Goal: Navigation & Orientation: Find specific page/section

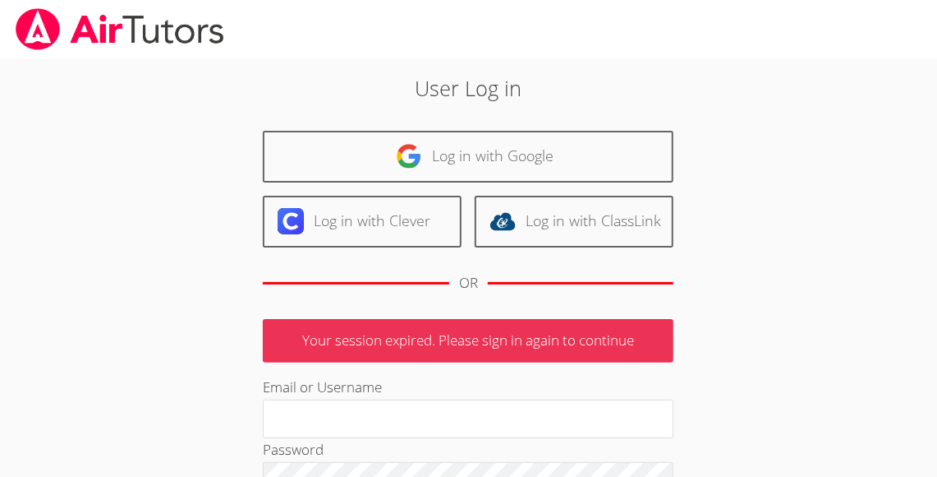
click at [528, 343] on p "Your session expired. Please sign in again to continue" at bounding box center [468, 341] width 411 height 44
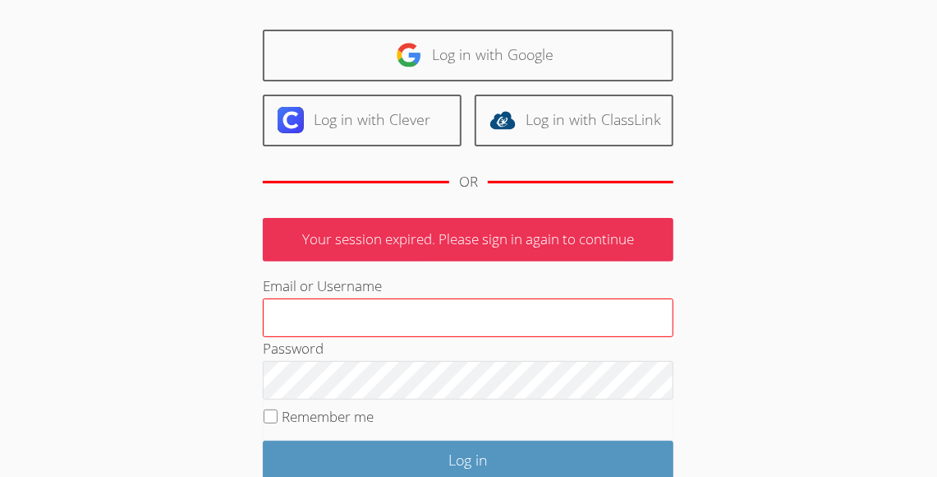
scroll to position [115, 0]
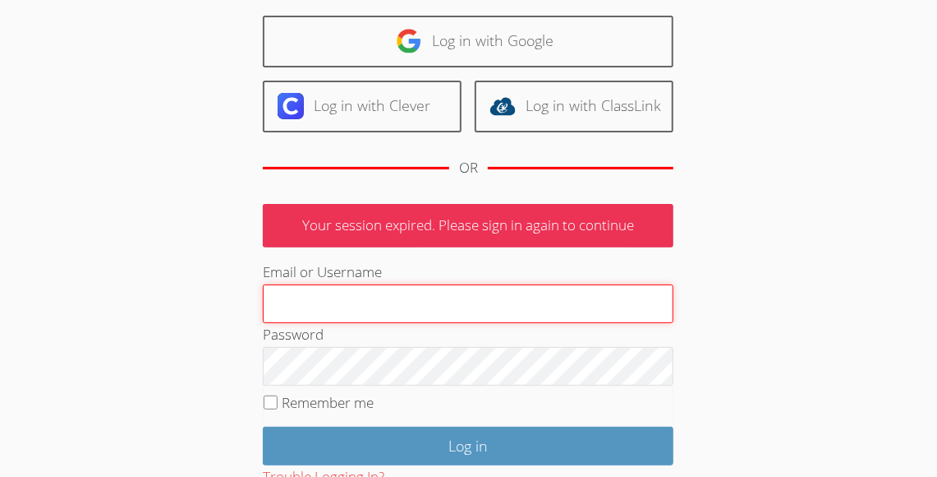
click at [347, 302] on input "Email or Username" at bounding box center [468, 303] width 411 height 39
type input "[EMAIL_ADDRESS][DOMAIN_NAME]"
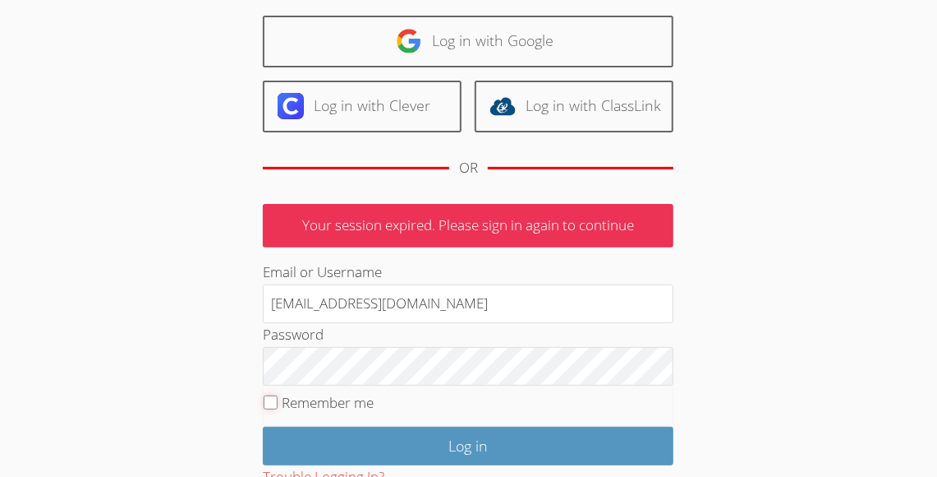
click at [270, 399] on input "Remember me" at bounding box center [271, 402] width 14 height 14
checkbox input "true"
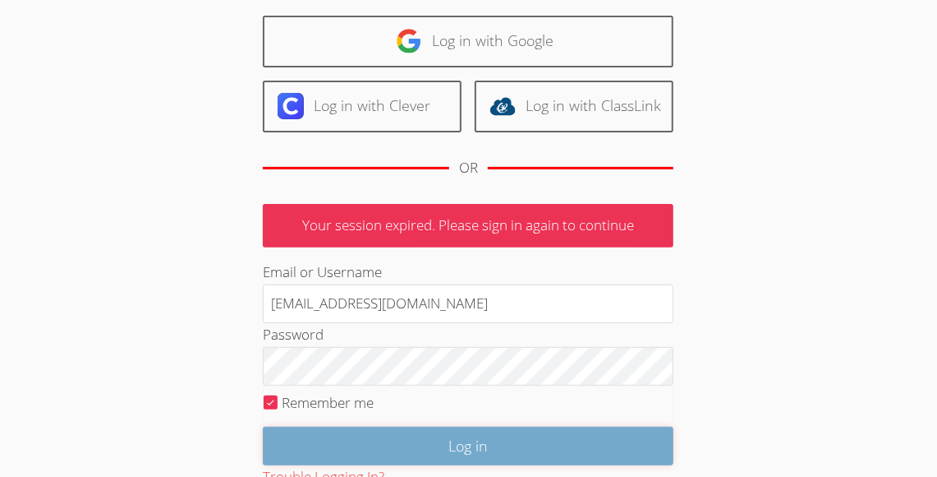
click at [397, 458] on input "Log in" at bounding box center [468, 445] width 411 height 39
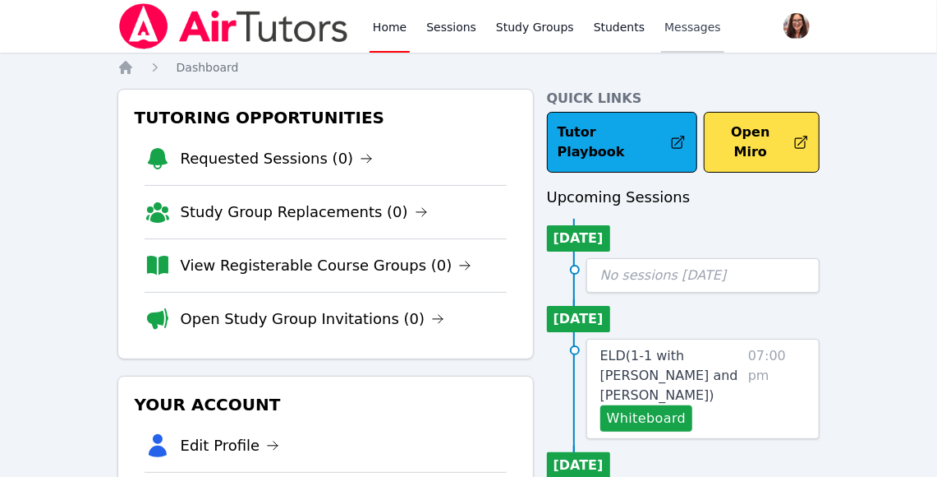
click at [670, 31] on span "Messages" at bounding box center [693, 27] width 57 height 16
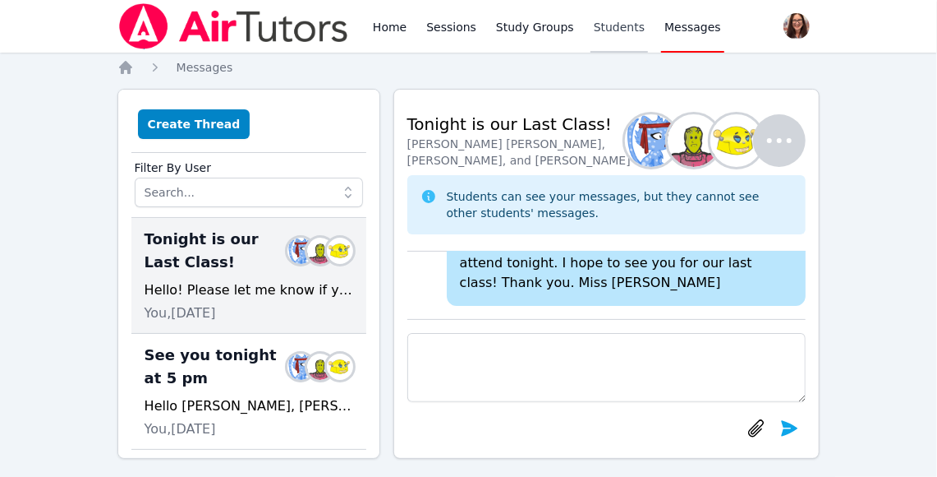
click at [619, 31] on link "Students" at bounding box center [620, 26] width 58 height 53
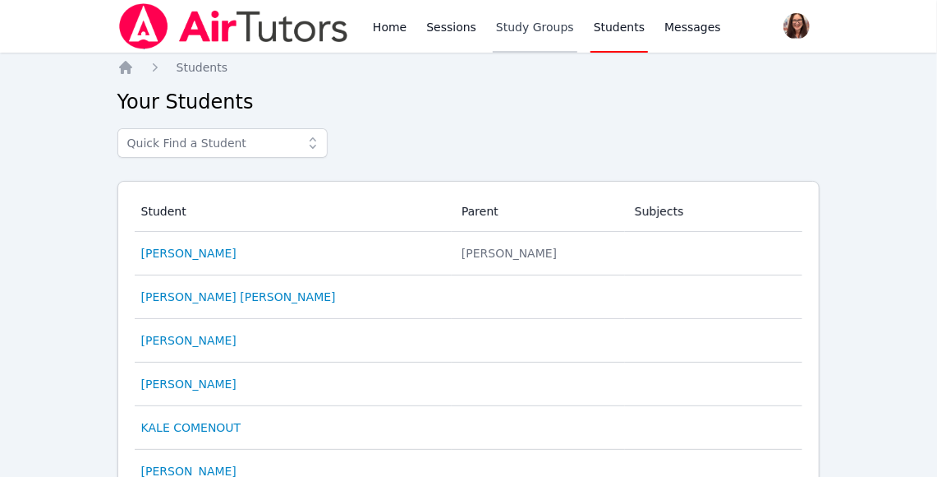
click at [544, 33] on link "Study Groups" at bounding box center [535, 26] width 85 height 53
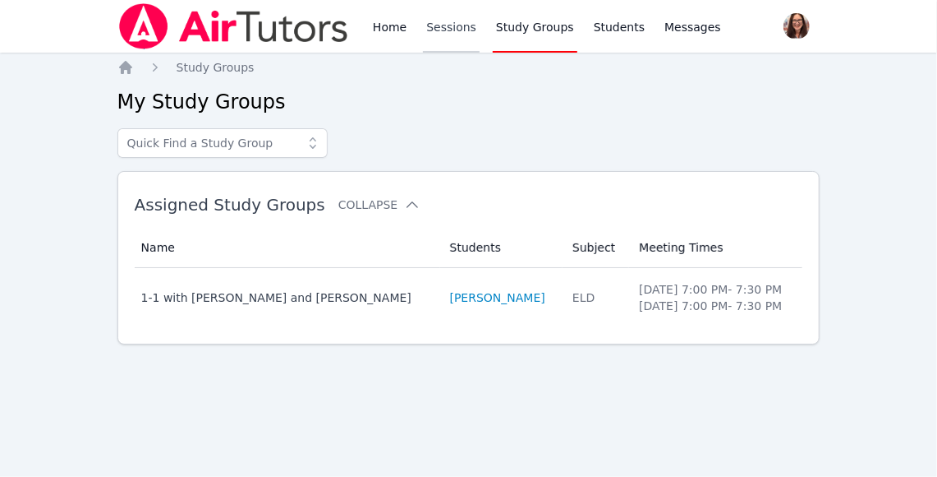
click at [437, 26] on link "Sessions" at bounding box center [451, 26] width 57 height 53
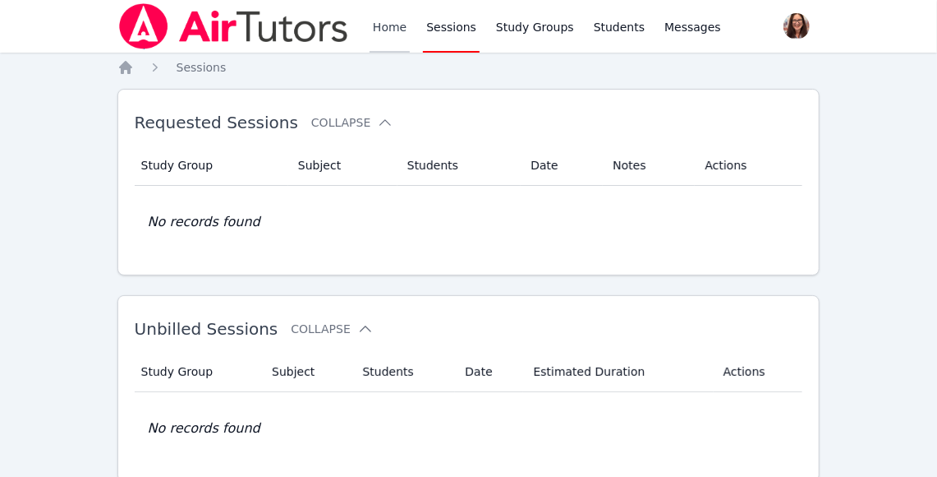
click at [388, 29] on link "Home" at bounding box center [390, 26] width 40 height 53
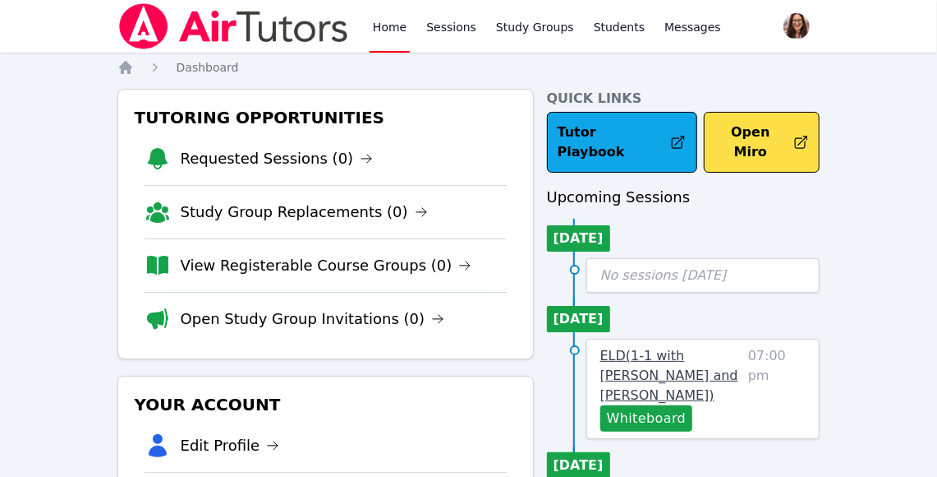
click at [709, 359] on span "ELD ( 1-1 with [PERSON_NAME] and [PERSON_NAME] )" at bounding box center [670, 375] width 138 height 55
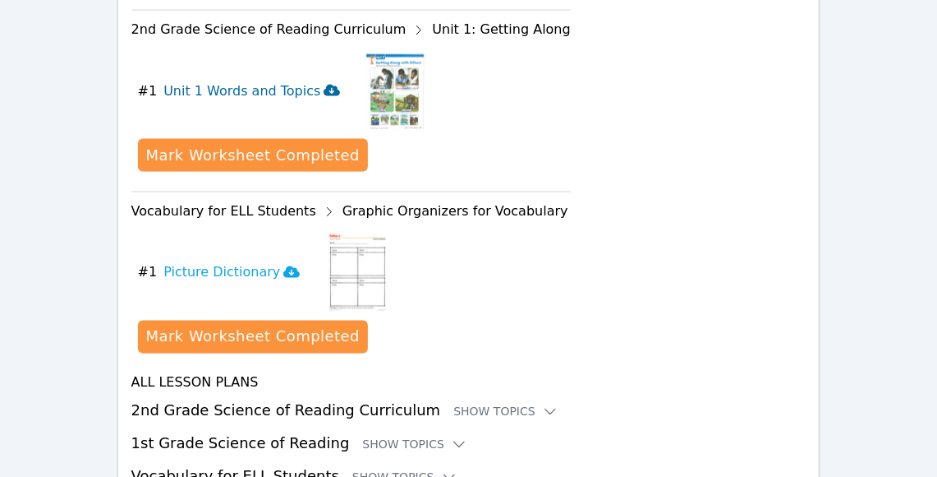
scroll to position [1158, 0]
click at [478, 403] on div "Show Topics" at bounding box center [506, 411] width 105 height 16
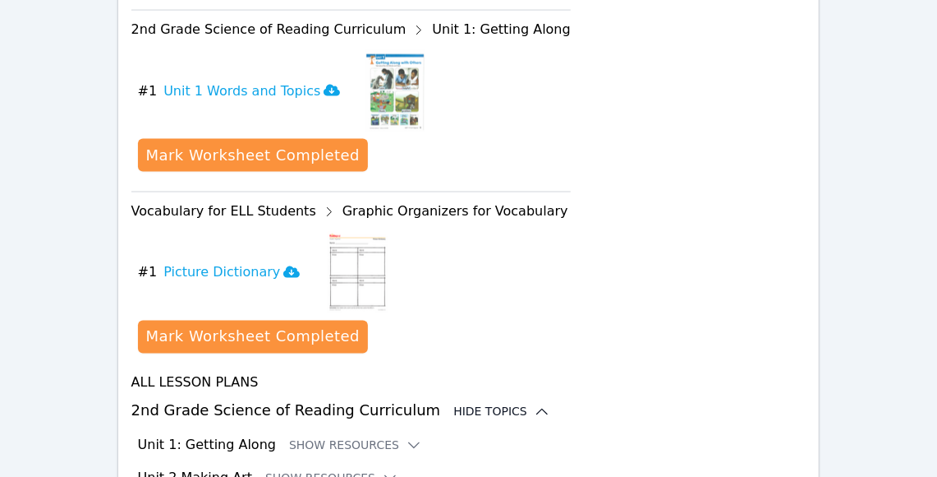
click at [478, 403] on div "Hide Topics" at bounding box center [502, 411] width 97 height 16
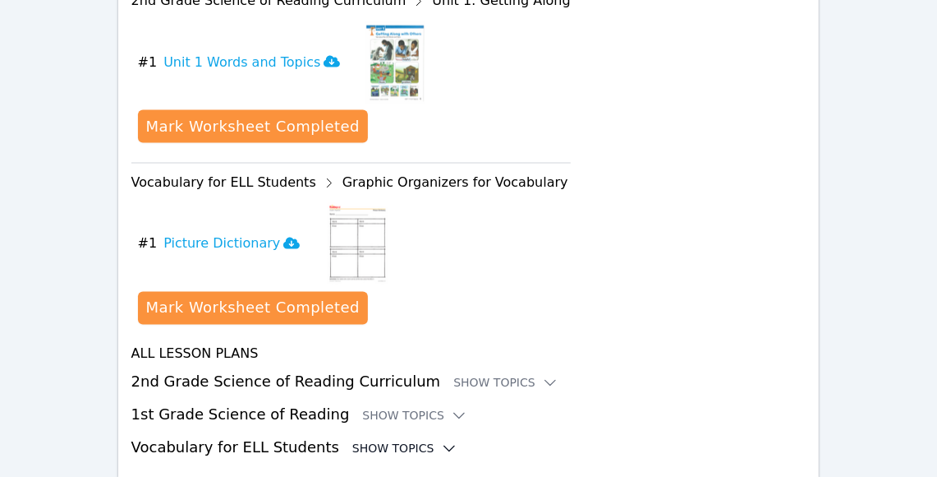
click at [398, 440] on div "Show Topics" at bounding box center [404, 448] width 105 height 16
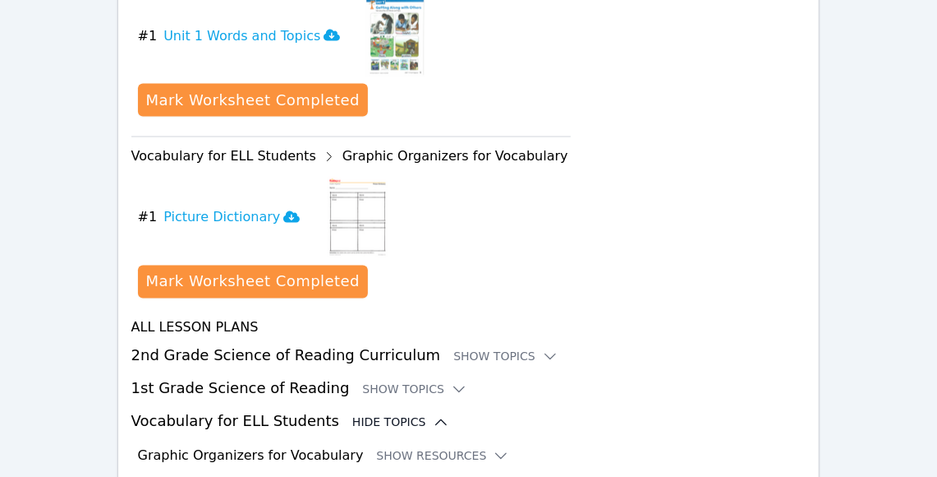
scroll to position [1227, 0]
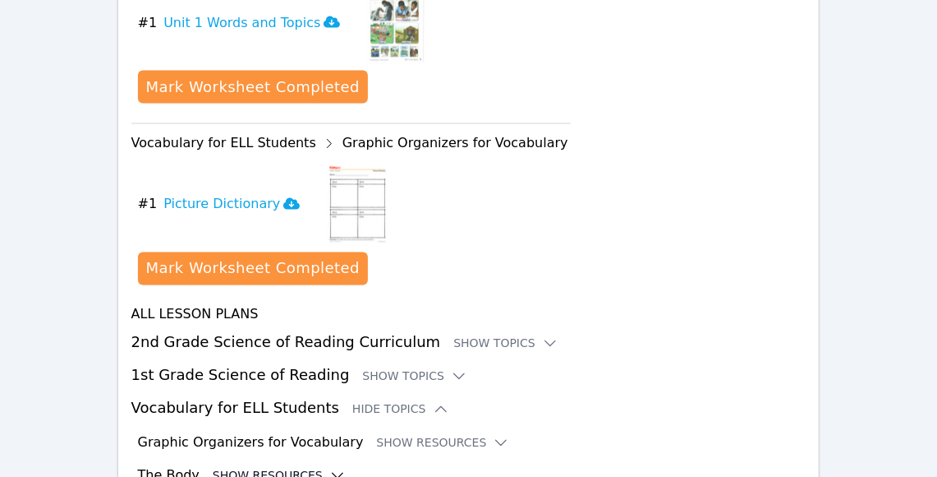
click at [304, 467] on button "Show Resources" at bounding box center [279, 475] width 133 height 16
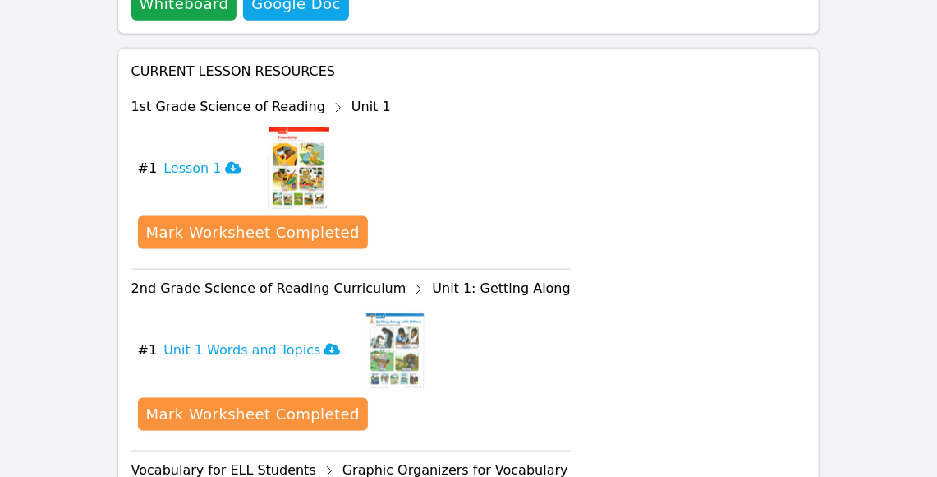
scroll to position [899, 0]
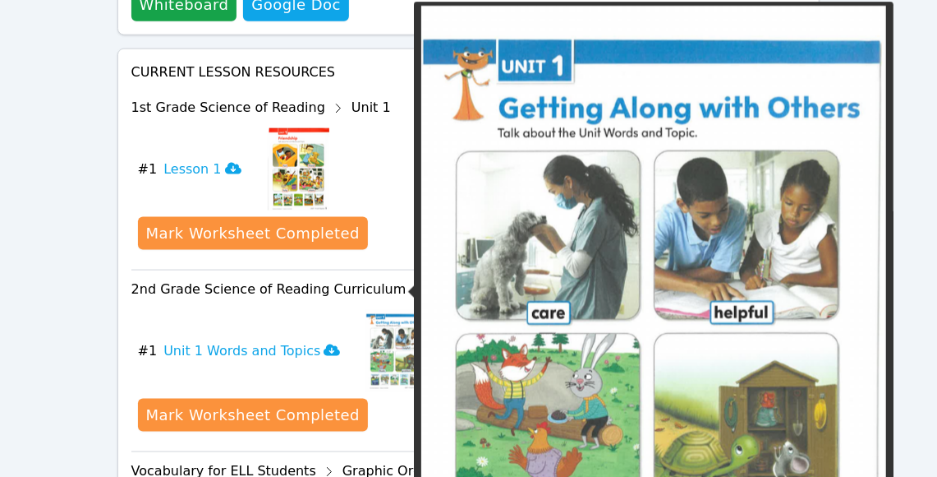
click at [373, 310] on img at bounding box center [395, 351] width 58 height 82
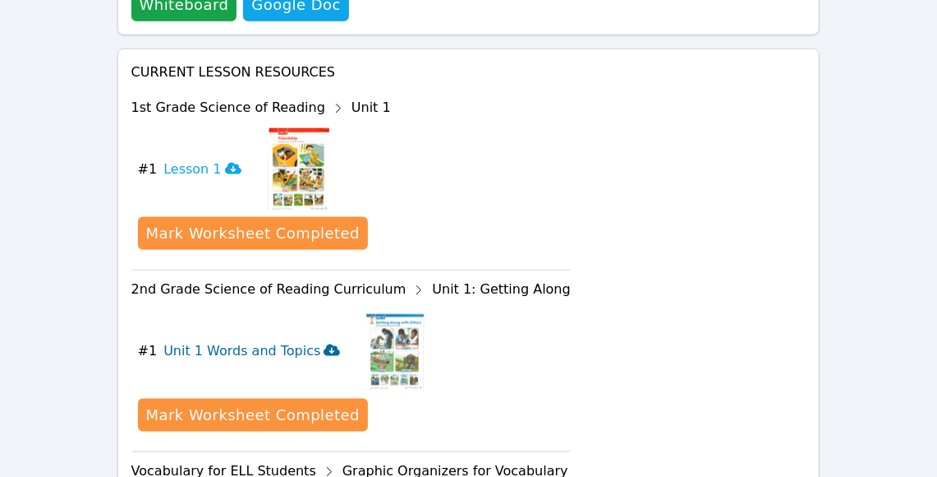
click at [324, 344] on icon at bounding box center [332, 350] width 16 height 12
click at [225, 163] on icon at bounding box center [233, 169] width 16 height 12
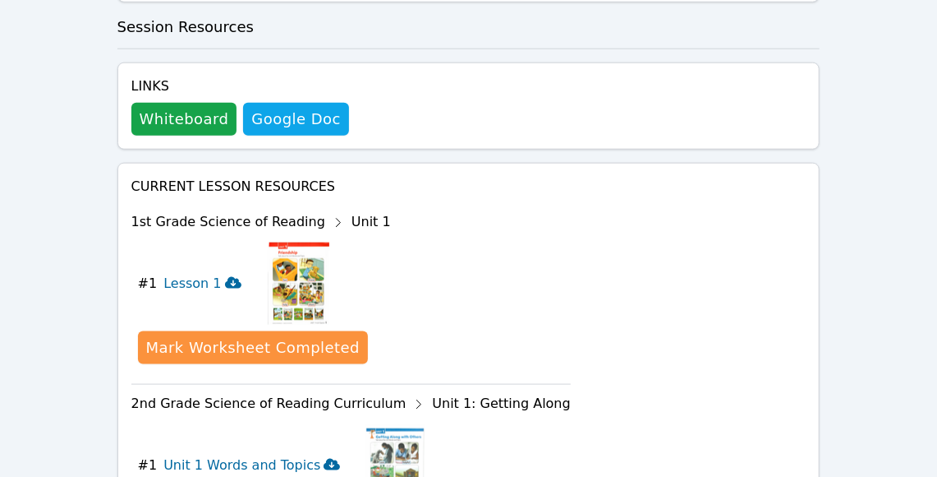
scroll to position [793, 0]
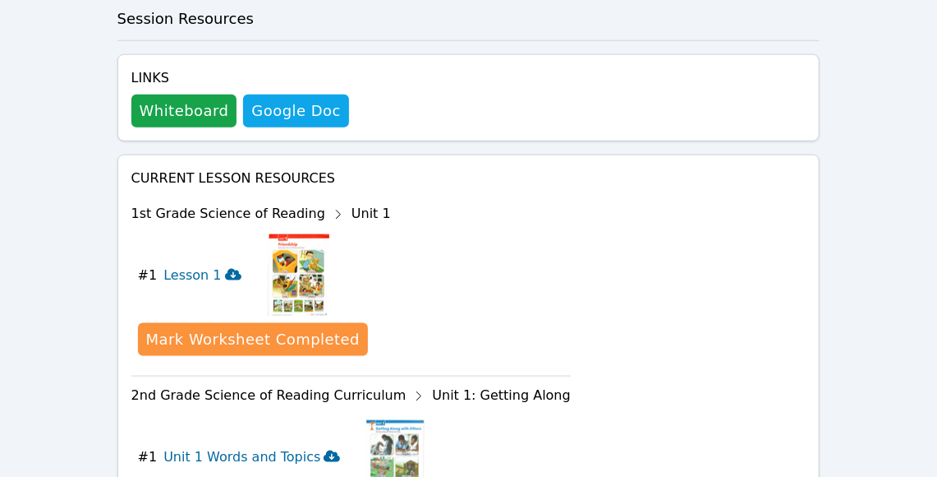
click at [324, 450] on icon at bounding box center [332, 456] width 16 height 12
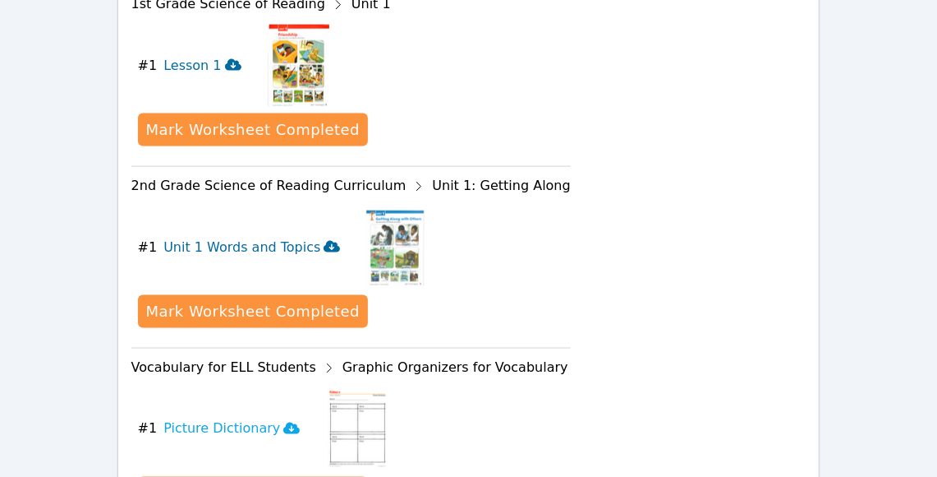
scroll to position [1003, 0]
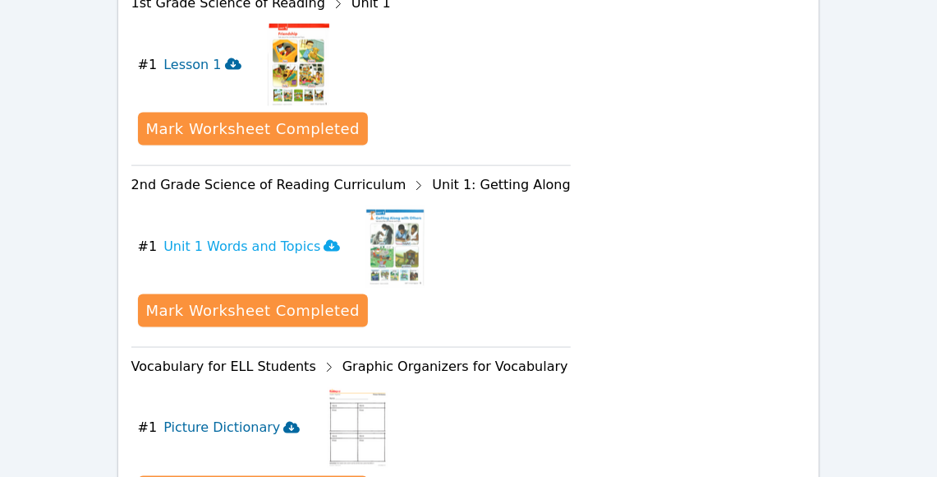
click at [283, 421] on icon at bounding box center [291, 427] width 16 height 12
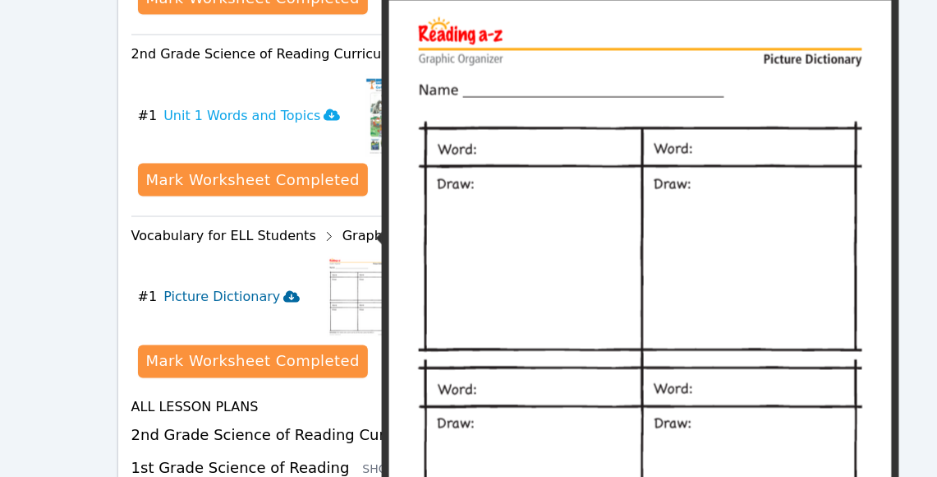
scroll to position [1144, 0]
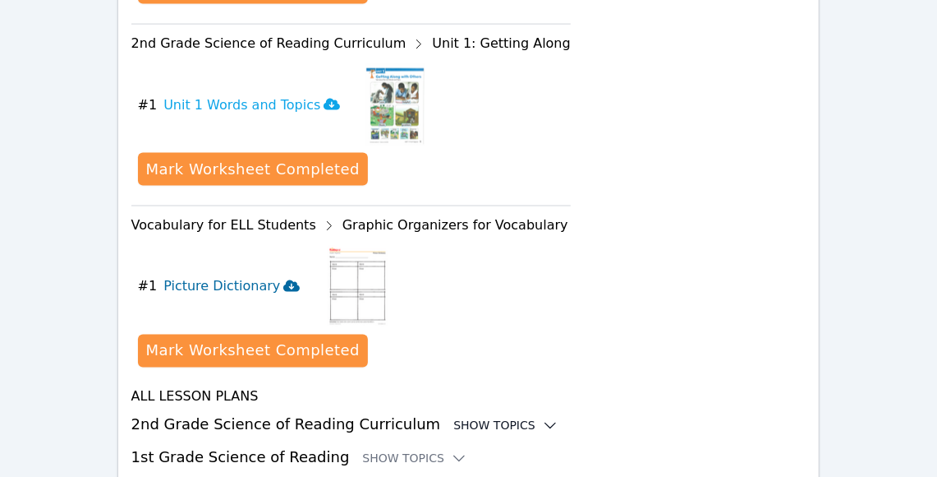
click at [456, 417] on div "Show Topics" at bounding box center [506, 425] width 105 height 16
click at [357, 451] on button "Show Resources" at bounding box center [355, 459] width 133 height 16
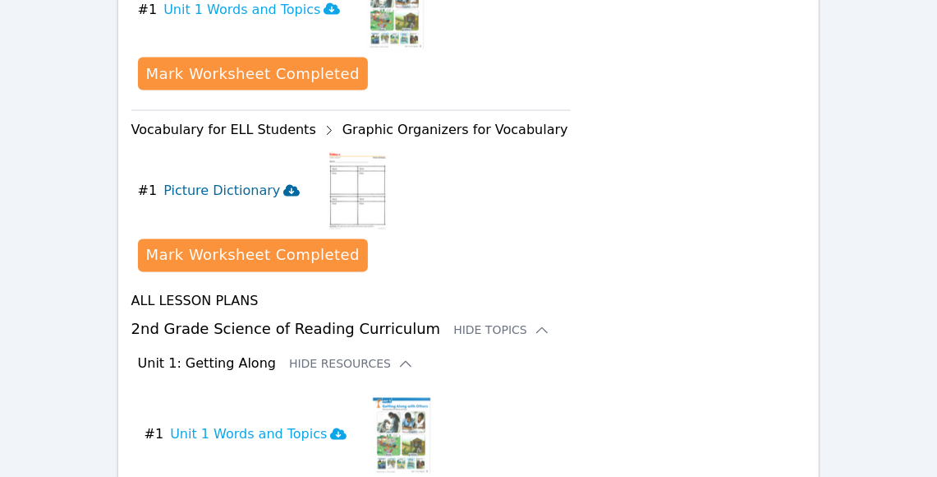
scroll to position [1225, 0]
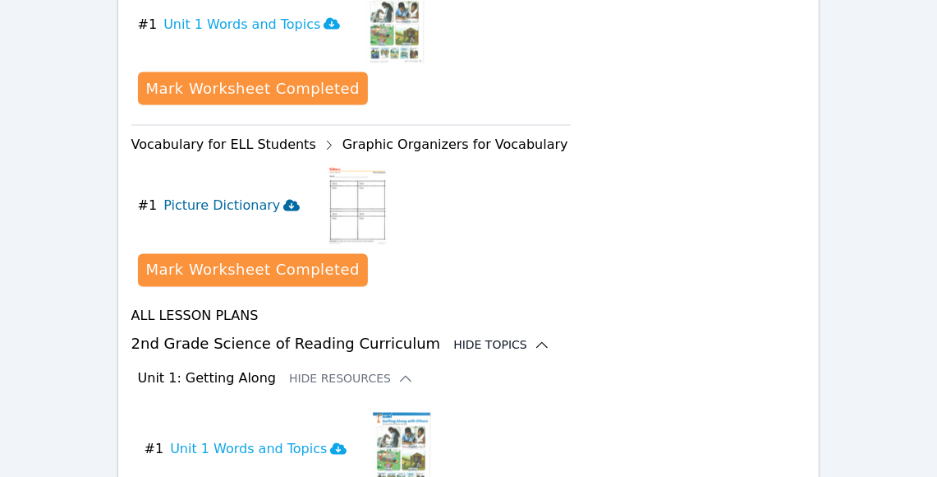
click at [490, 337] on div "Hide Topics" at bounding box center [502, 345] width 97 height 16
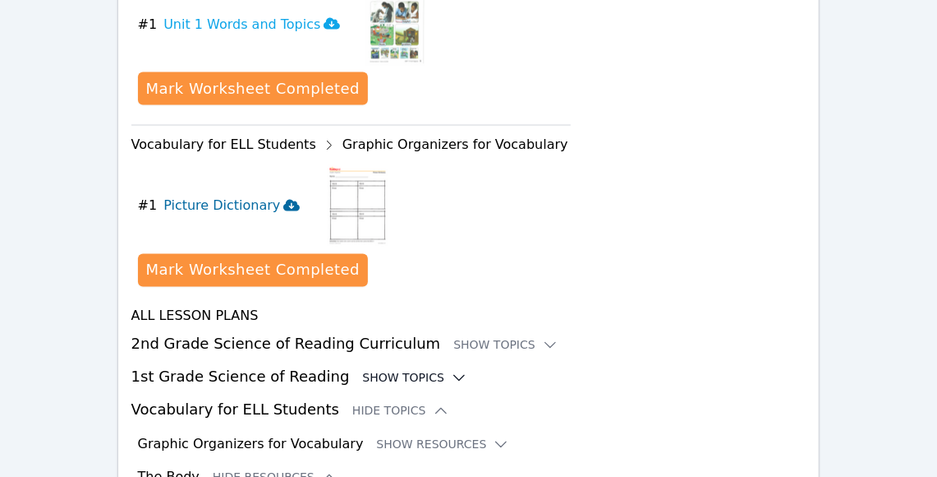
click at [400, 370] on div "Show Topics" at bounding box center [414, 378] width 105 height 16
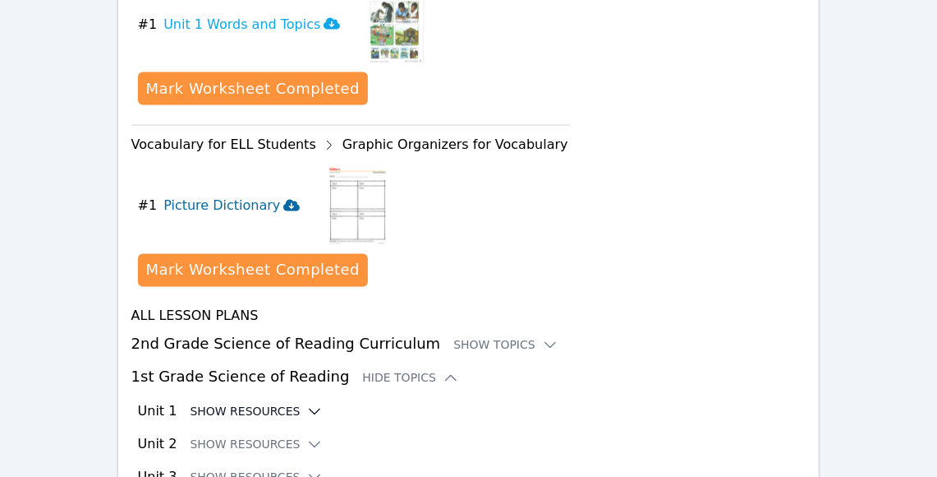
click at [279, 403] on button "Show Resources" at bounding box center [256, 411] width 133 height 16
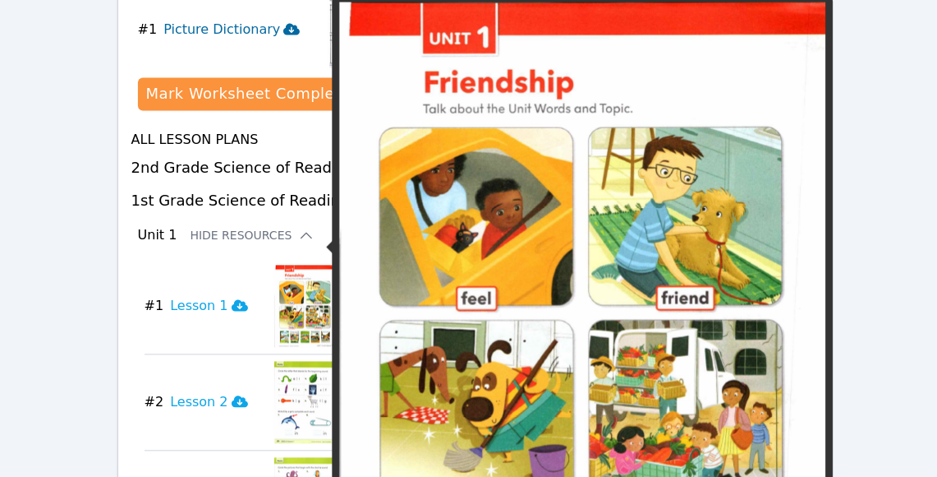
scroll to position [1407, 0]
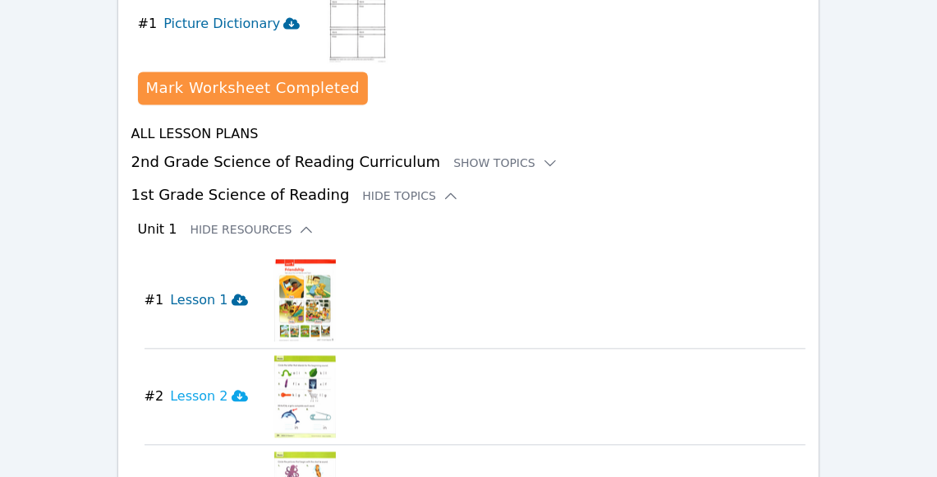
click at [232, 292] on icon at bounding box center [240, 298] width 16 height 13
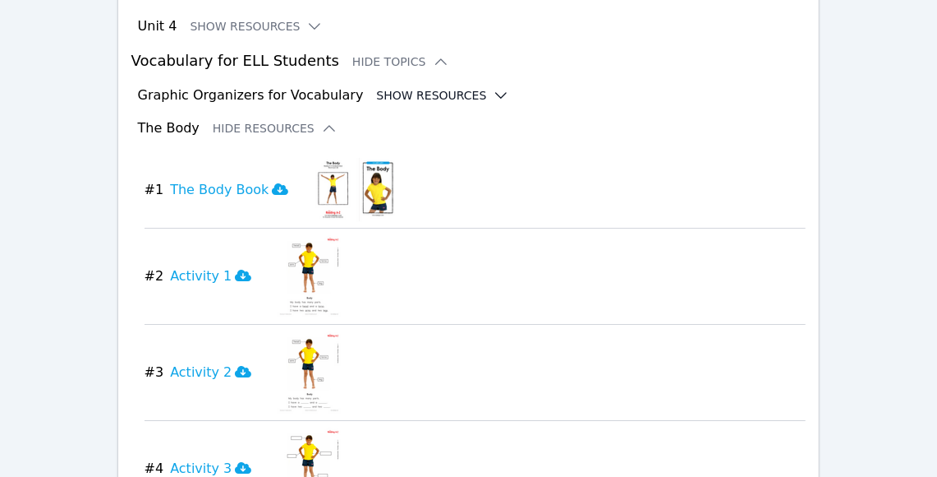
scroll to position [2266, 0]
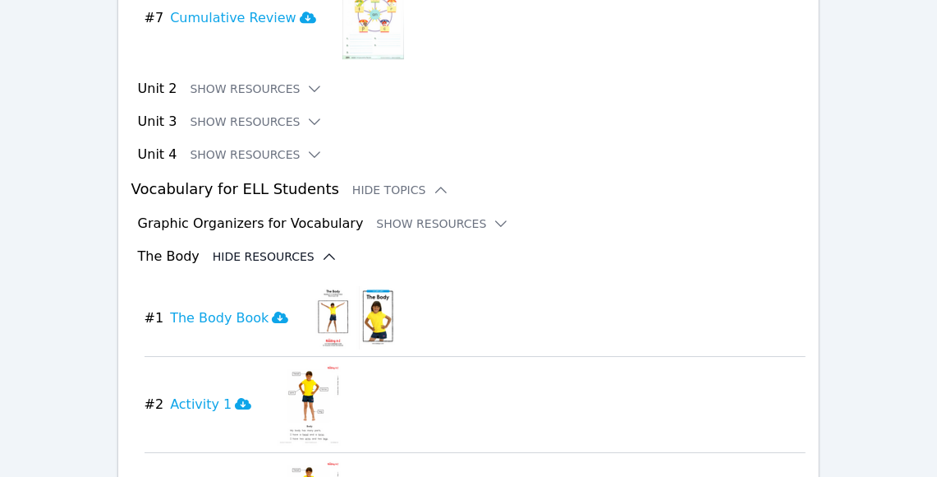
click at [272, 248] on button "Hide Resources" at bounding box center [275, 256] width 125 height 16
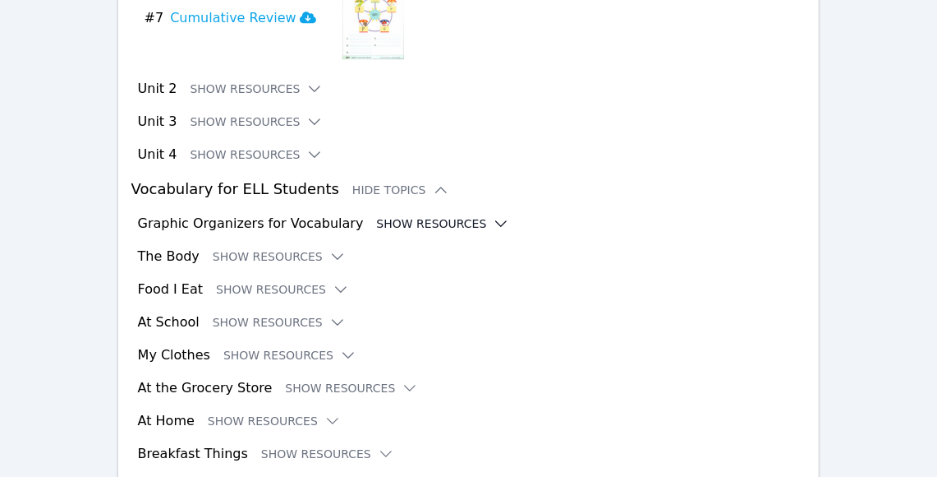
click at [411, 215] on button "Show Resources" at bounding box center [442, 223] width 133 height 16
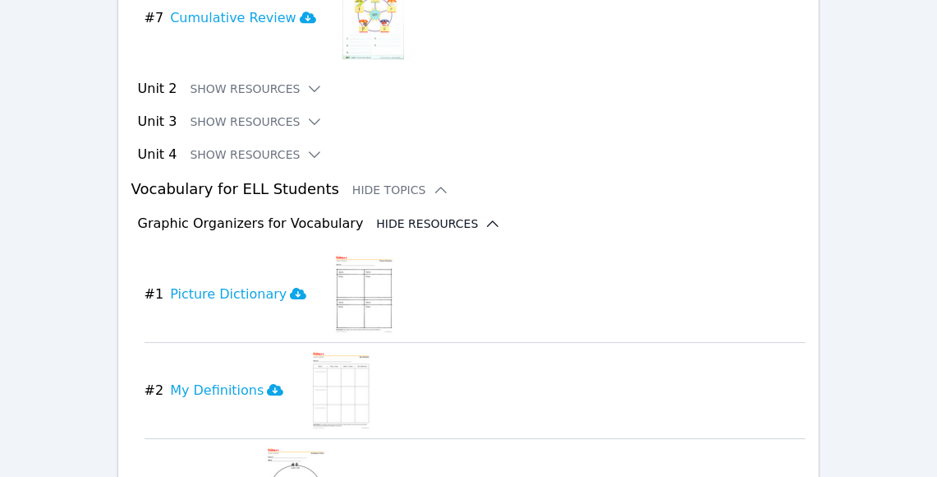
click at [431, 215] on button "Hide Resources" at bounding box center [438, 223] width 125 height 16
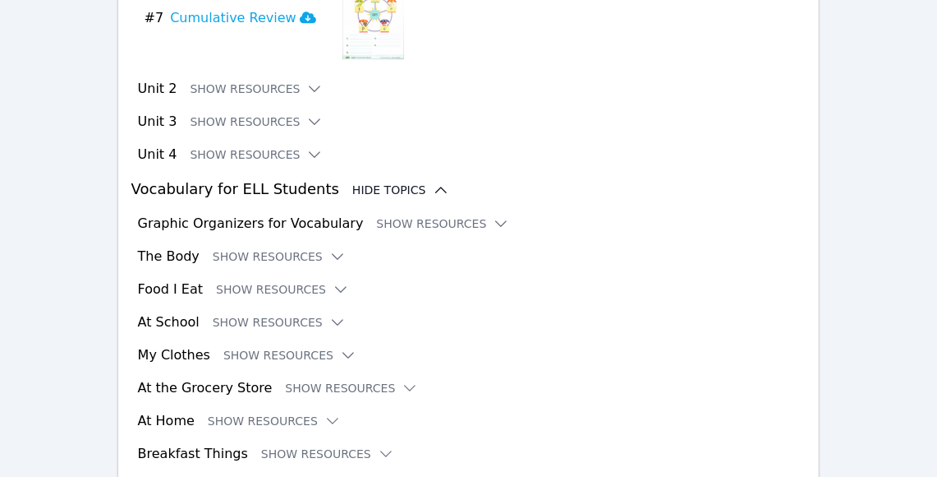
click at [400, 182] on div "Hide Topics" at bounding box center [400, 190] width 97 height 16
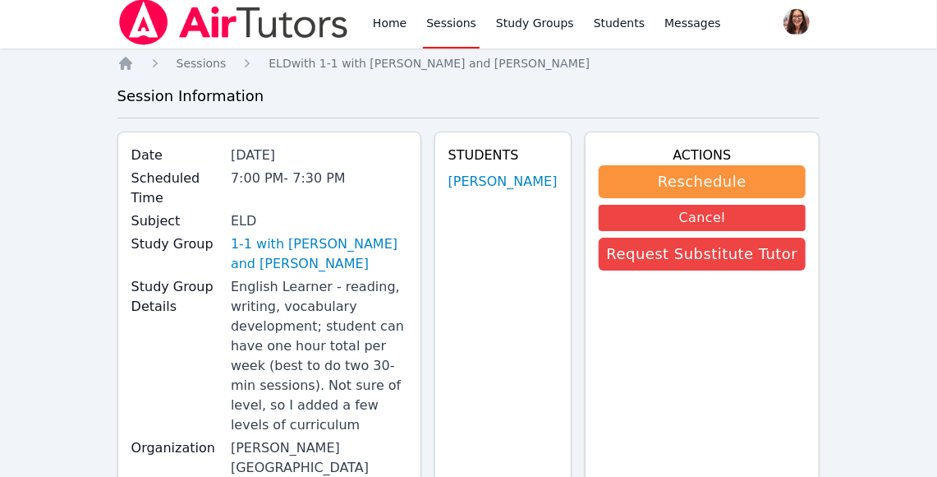
scroll to position [0, 0]
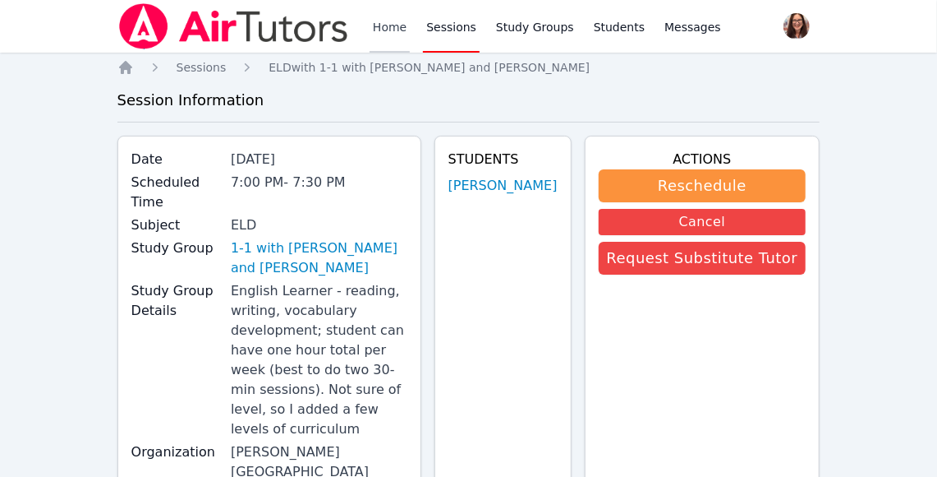
click at [392, 27] on link "Home" at bounding box center [390, 26] width 40 height 53
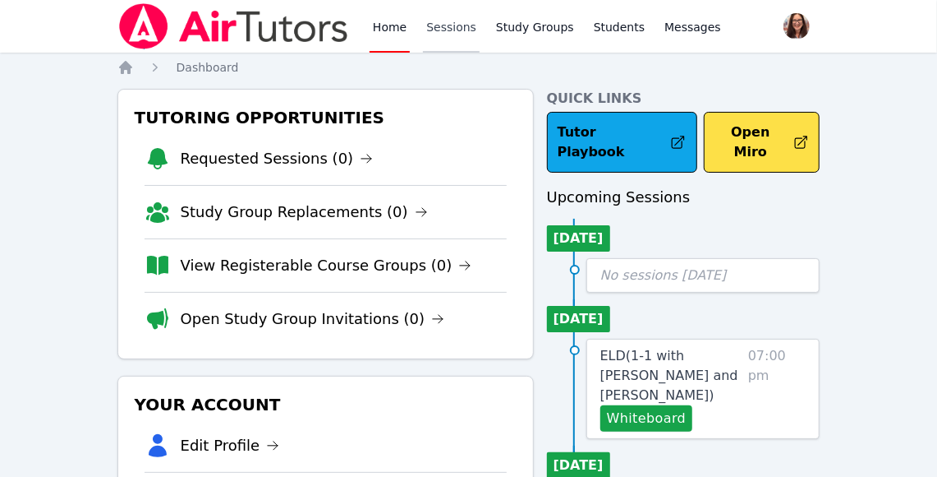
click at [460, 24] on link "Sessions" at bounding box center [451, 26] width 57 height 53
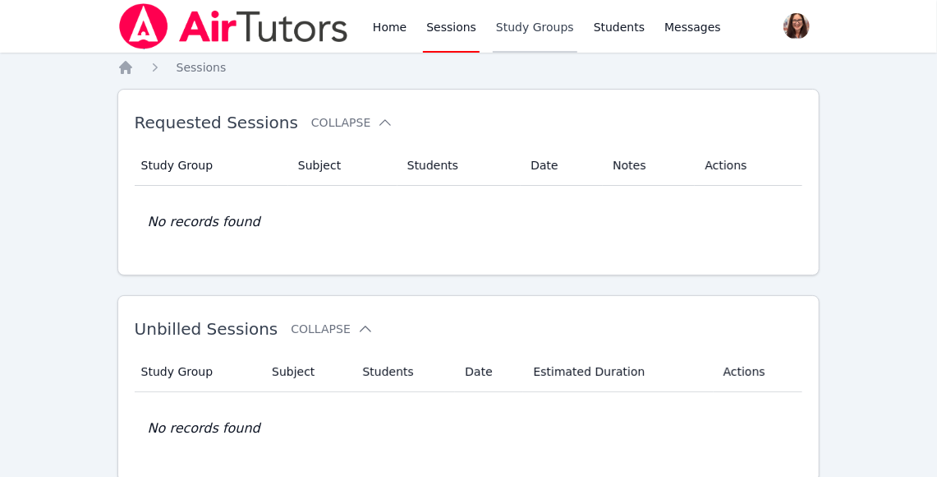
click at [525, 25] on link "Study Groups" at bounding box center [535, 26] width 85 height 53
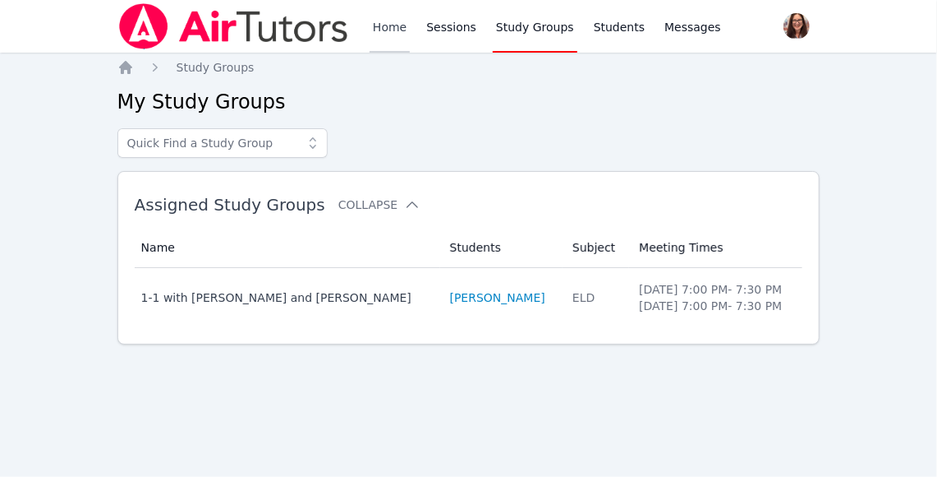
click at [390, 22] on link "Home" at bounding box center [390, 26] width 40 height 53
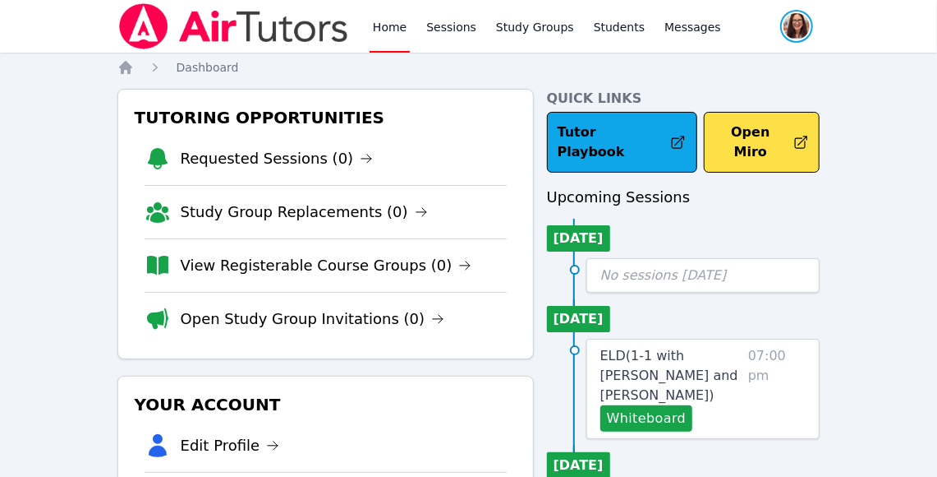
click at [804, 29] on span "button" at bounding box center [797, 26] width 36 height 36
click at [731, 59] on link "Profile" at bounding box center [731, 64] width 158 height 30
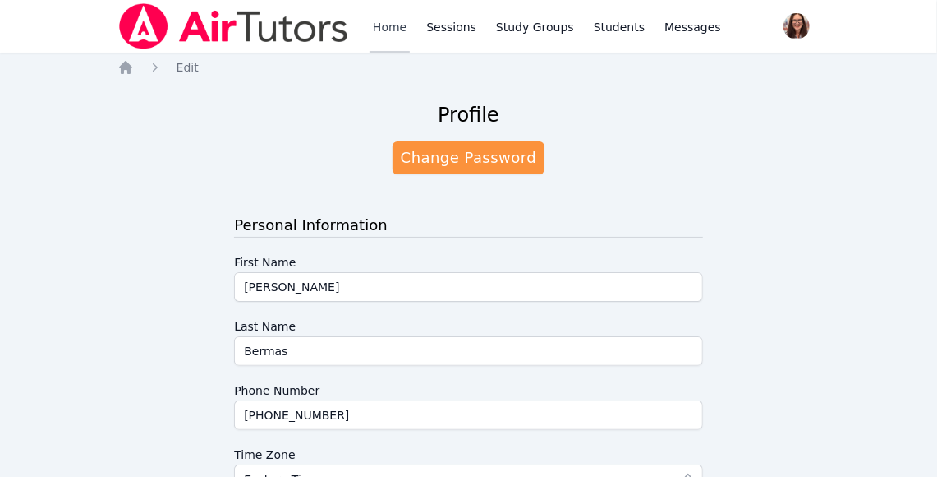
click at [389, 30] on link "Home" at bounding box center [390, 26] width 40 height 53
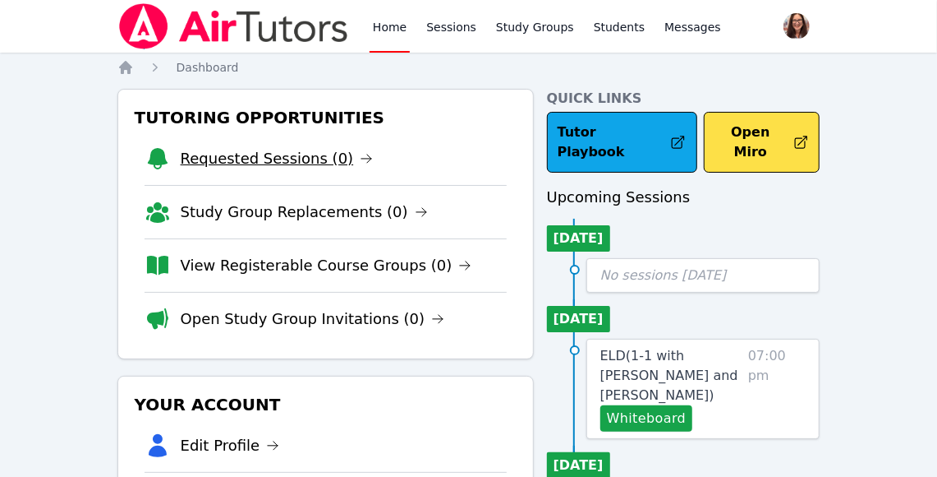
click at [311, 162] on link "Requested Sessions (0)" at bounding box center [277, 158] width 193 height 23
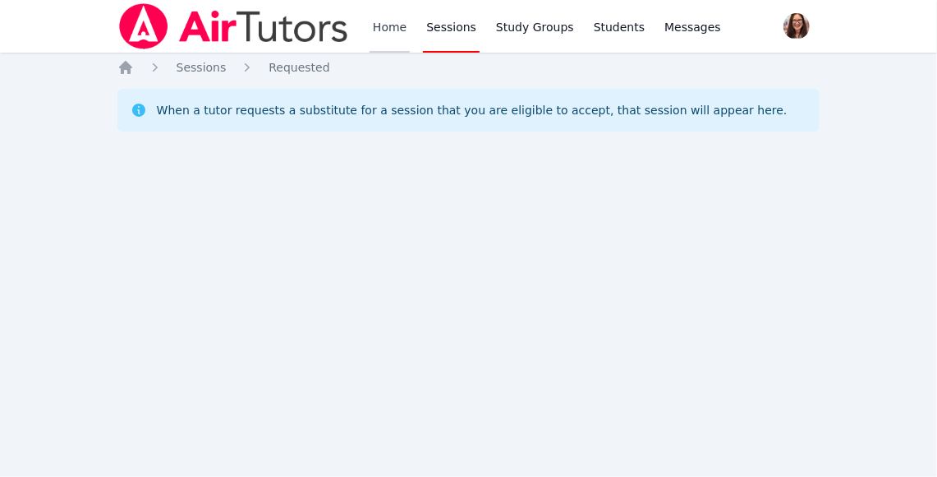
click at [387, 26] on link "Home" at bounding box center [390, 26] width 40 height 53
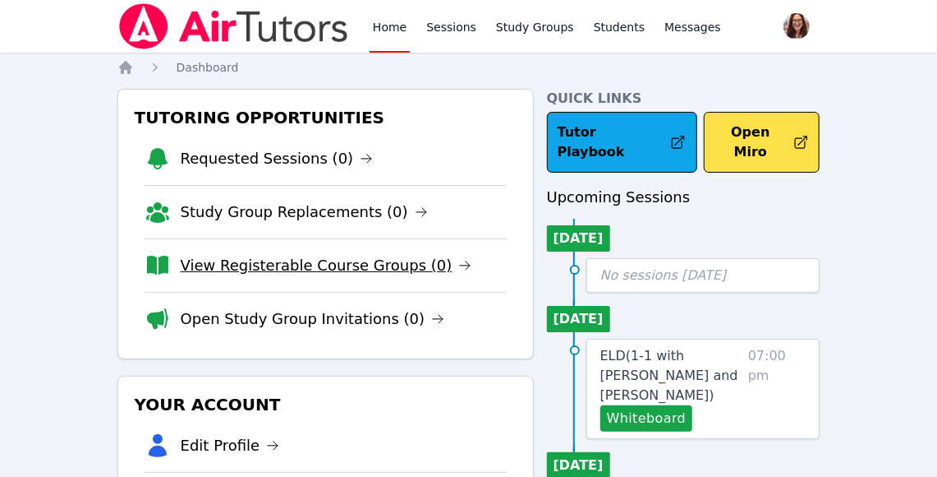
click at [383, 265] on link "View Registerable Course Groups (0)" at bounding box center [327, 265] width 292 height 23
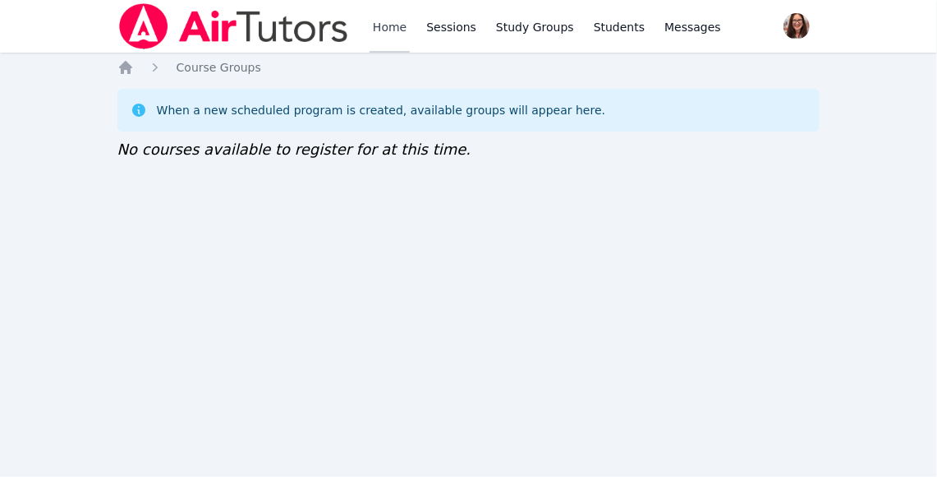
click at [392, 25] on link "Home" at bounding box center [390, 26] width 40 height 53
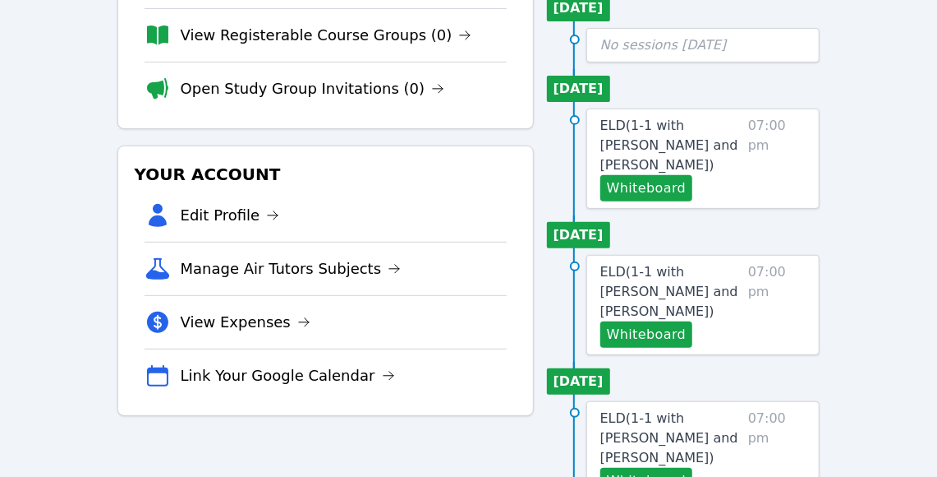
scroll to position [325, 0]
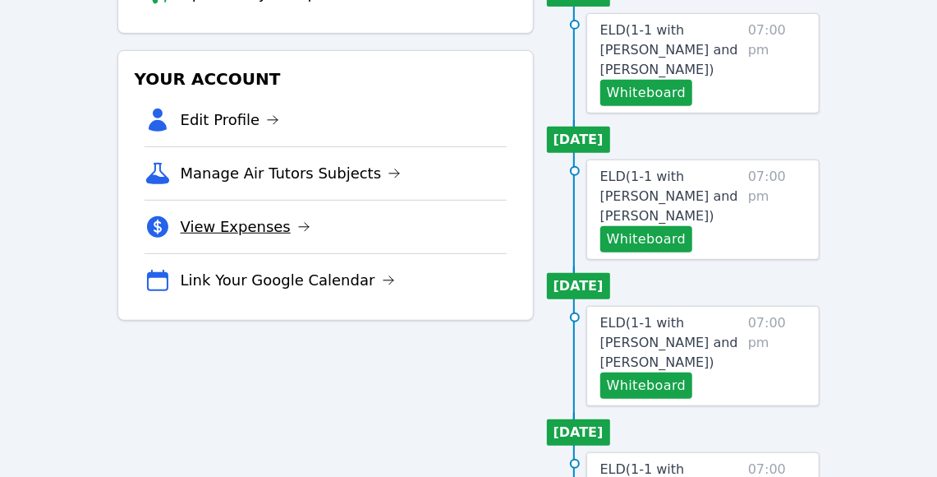
click at [297, 223] on icon at bounding box center [303, 226] width 13 height 13
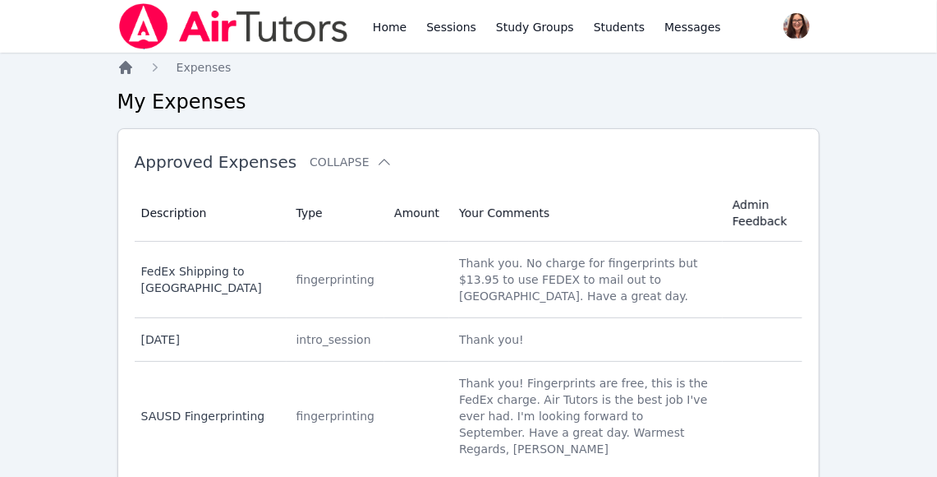
click at [127, 65] on icon "Breadcrumb" at bounding box center [125, 67] width 13 height 13
